Goal: Task Accomplishment & Management: Manage account settings

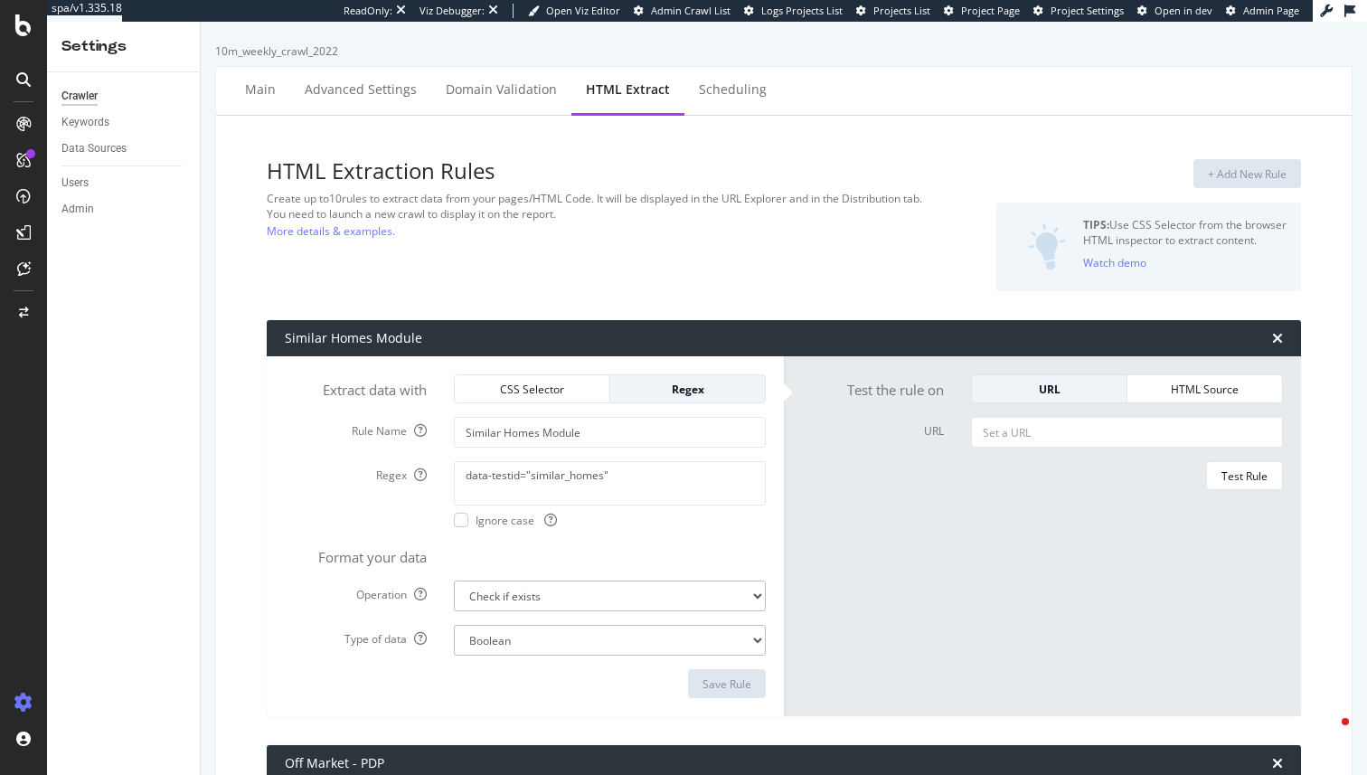
select select "exist"
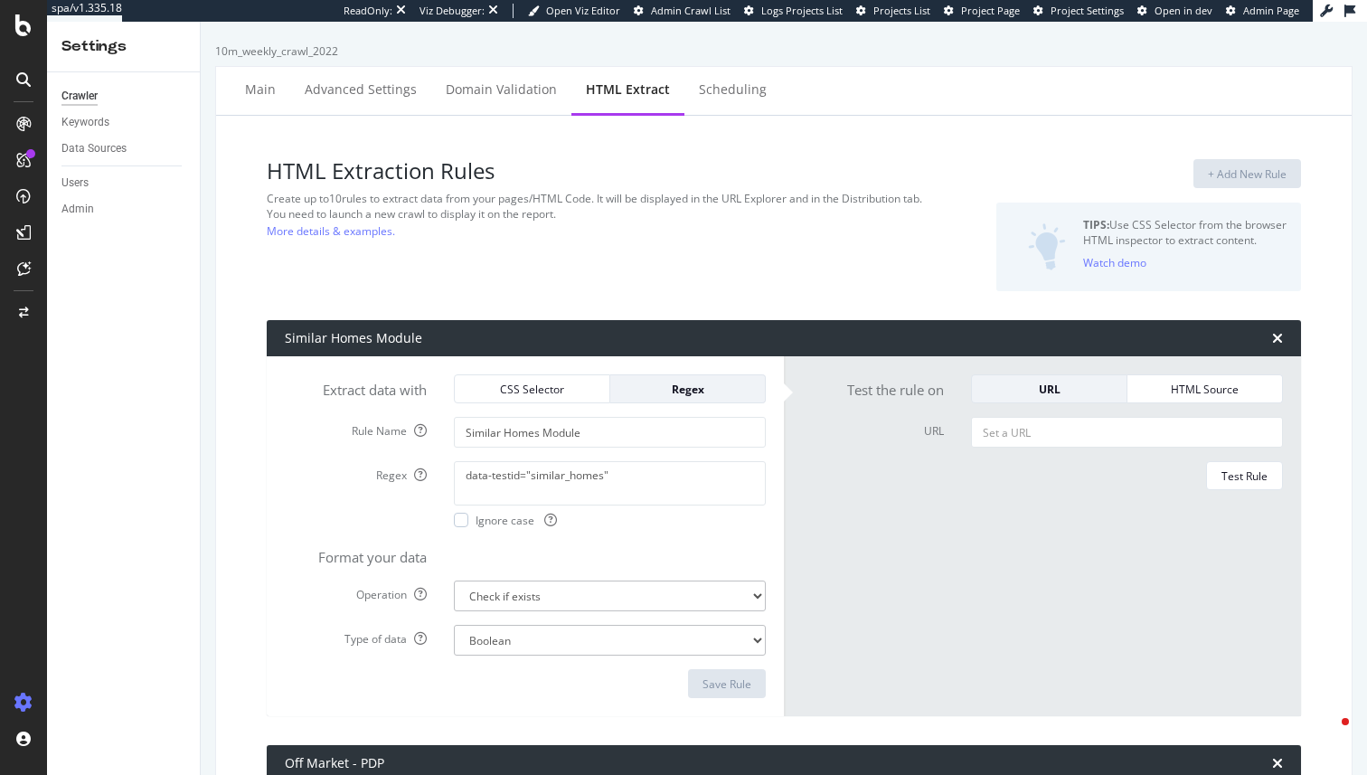
select select "i"
select select "exist"
